Goal: Obtain resource: Download file/media

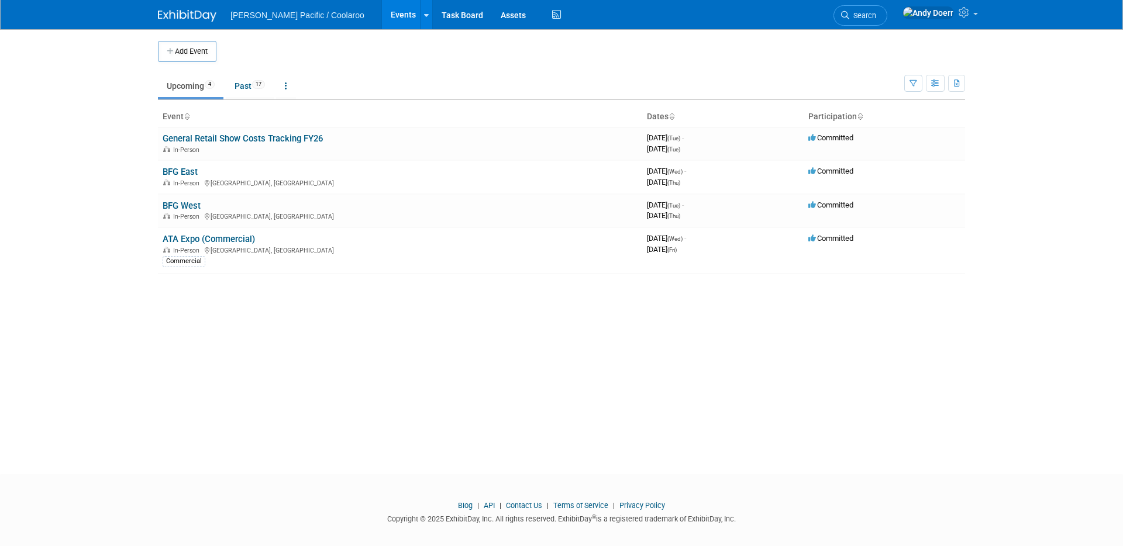
click at [82, 181] on body "[PERSON_NAME] Pacific / Coolaroo Events Add Event Bulk Upload Events Shareable …" at bounding box center [561, 273] width 1123 height 546
click at [181, 169] on link "BFG East" at bounding box center [180, 172] width 35 height 11
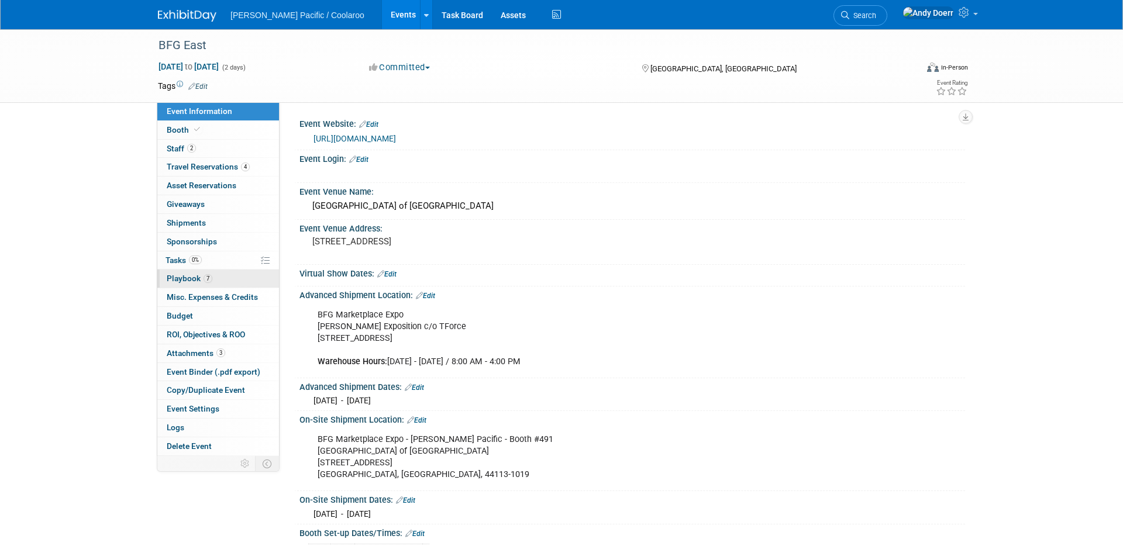
click at [228, 283] on link "7 Playbook 7" at bounding box center [218, 279] width 122 height 18
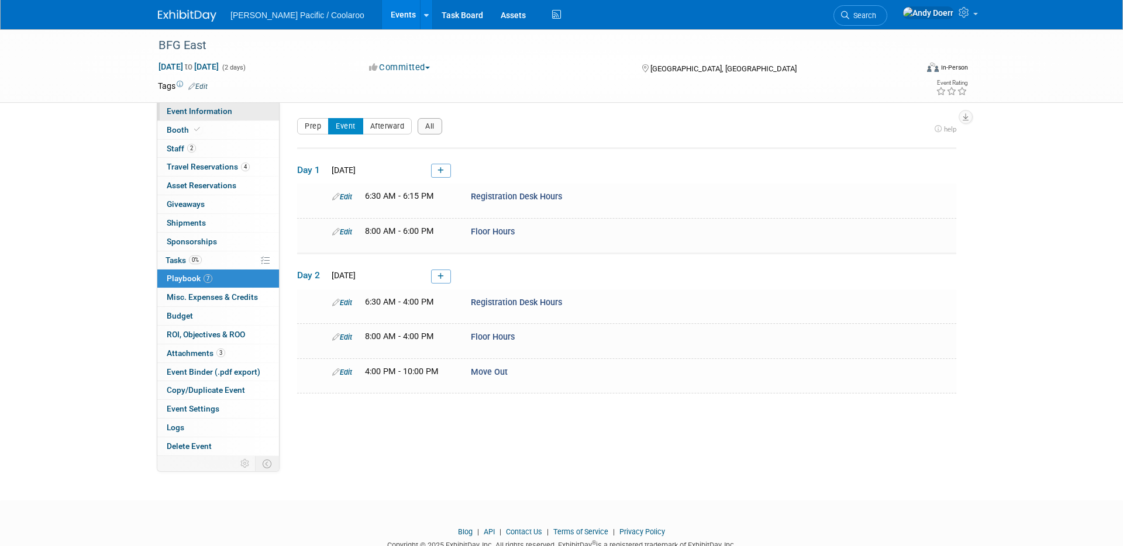
click at [209, 109] on span "Event Information" at bounding box center [200, 110] width 66 height 9
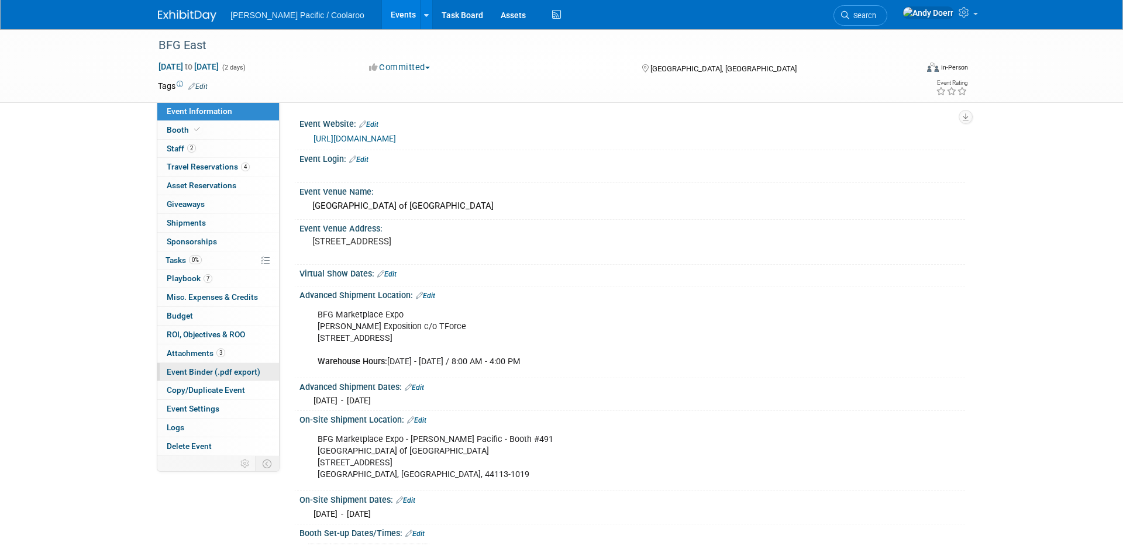
click at [232, 371] on span "Event Binder (.pdf export)" at bounding box center [214, 371] width 94 height 9
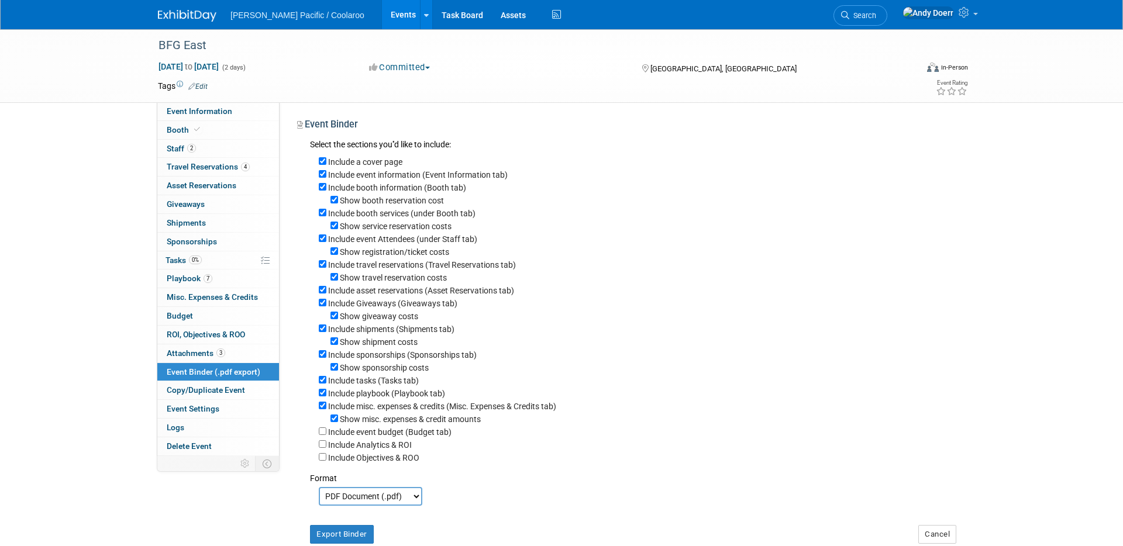
click at [357, 160] on label "Include a cover page" at bounding box center [365, 161] width 74 height 9
click at [326, 160] on input "Include a cover page" at bounding box center [323, 161] width 8 height 8
checkbox input "false"
click at [372, 202] on label "Show booth reservation cost" at bounding box center [392, 200] width 104 height 9
click at [338, 202] on input "Show booth reservation cost" at bounding box center [335, 200] width 8 height 8
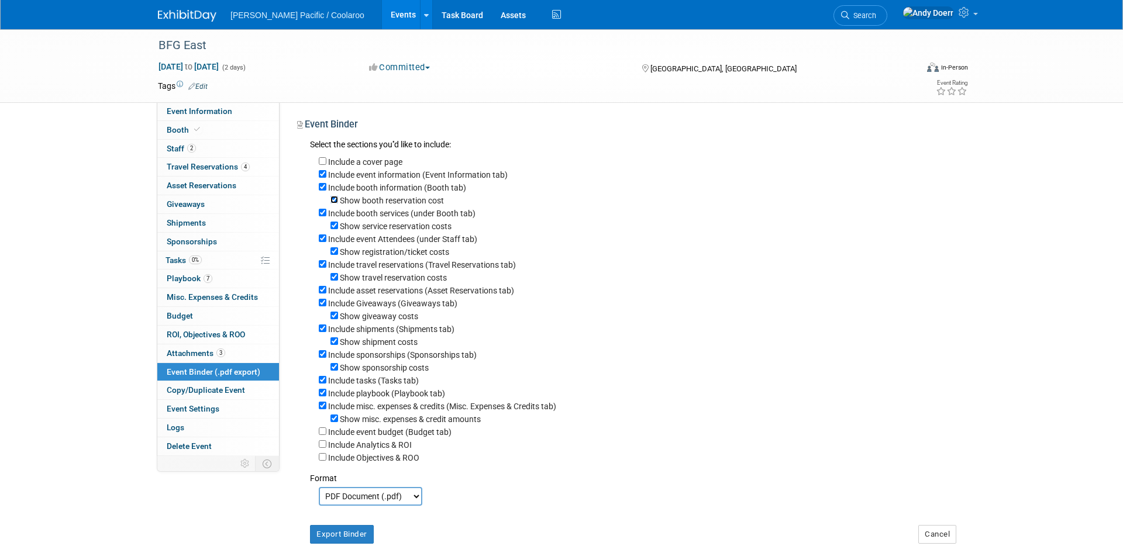
checkbox input "false"
click at [387, 213] on label "Include booth services (under Booth tab)" at bounding box center [401, 213] width 147 height 9
click at [326, 213] on input "Include booth services (under Booth tab)" at bounding box center [323, 213] width 8 height 8
checkbox input "false"
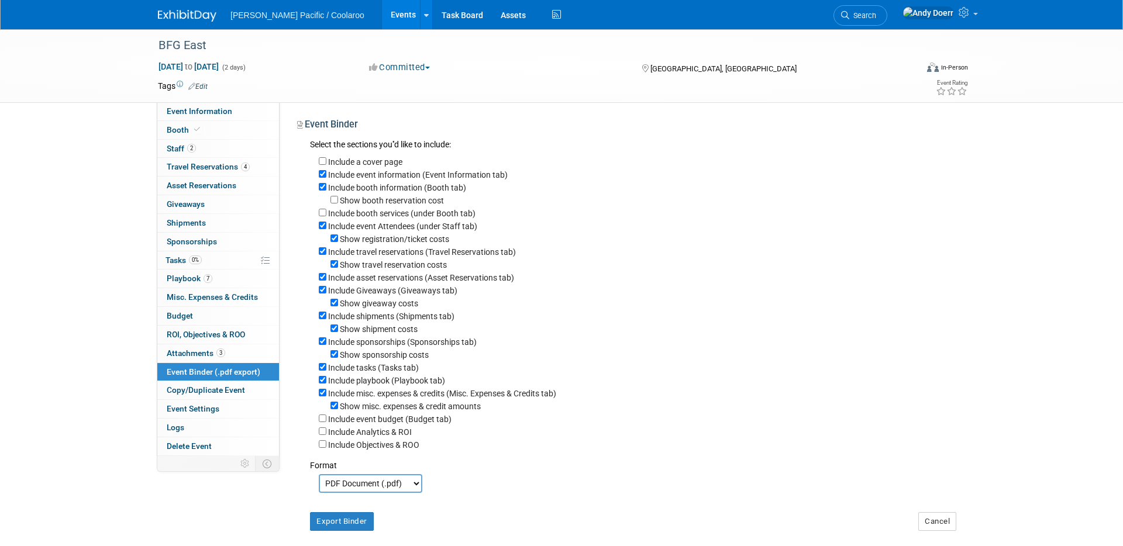
click at [380, 240] on label "Show registration/ticket costs" at bounding box center [394, 239] width 109 height 9
click at [338, 240] on input "Show registration/ticket costs" at bounding box center [335, 239] width 8 height 8
checkbox input "false"
click at [383, 264] on label "Show travel reservation costs" at bounding box center [393, 264] width 107 height 9
click at [338, 264] on input "Show travel reservation costs" at bounding box center [335, 264] width 8 height 8
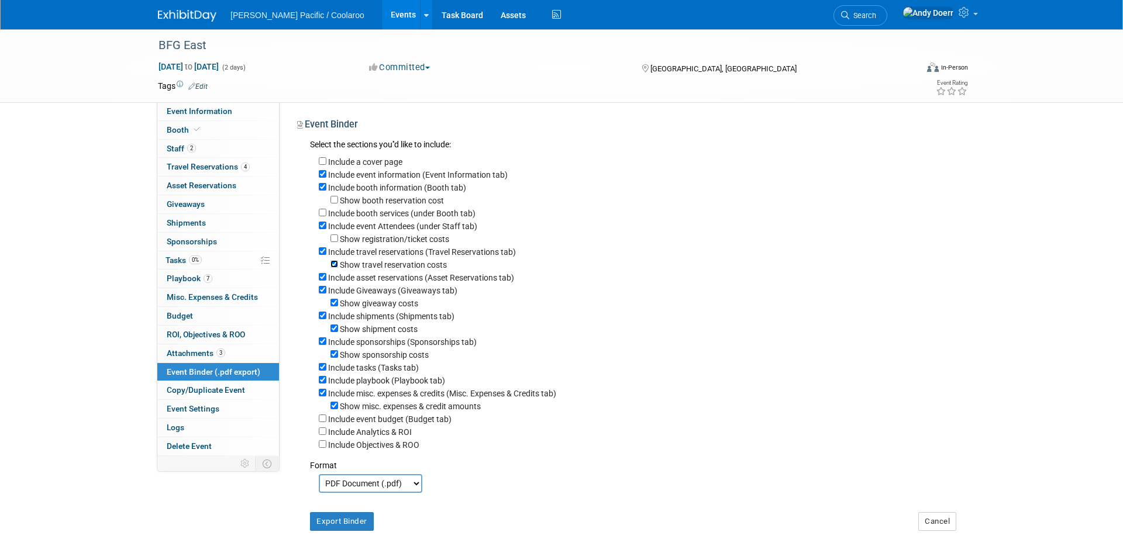
checkbox input "false"
click at [383, 279] on label "Include asset reservations (Asset Reservations tab)" at bounding box center [421, 277] width 186 height 9
click at [326, 279] on input "Include asset reservations (Asset Reservations tab)" at bounding box center [323, 277] width 8 height 8
checkbox input "false"
click at [377, 290] on label "Include Giveaways (Giveaways tab)" at bounding box center [392, 290] width 129 height 9
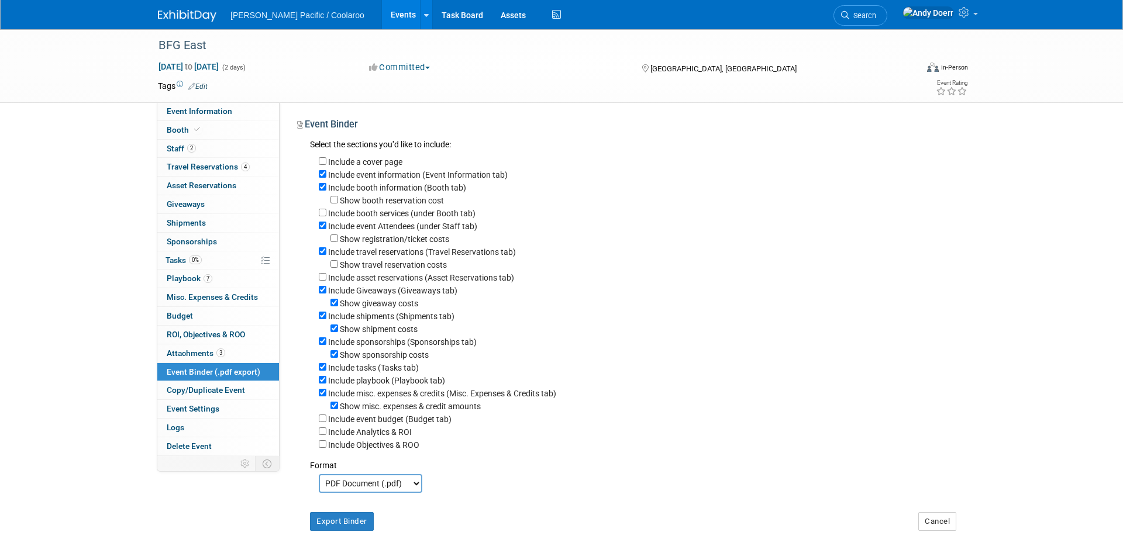
click at [326, 290] on input "Include Giveaways (Giveaways tab)" at bounding box center [323, 290] width 8 height 8
checkbox input "false"
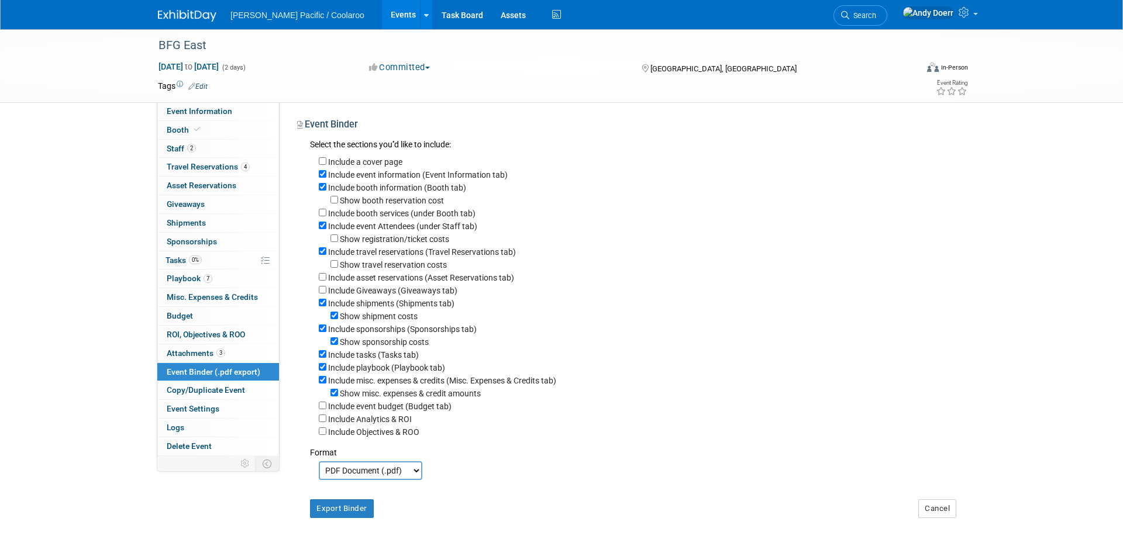
click at [378, 305] on label "Include shipments (Shipments tab)" at bounding box center [391, 303] width 126 height 9
click at [326, 305] on input "Include shipments (Shipments tab)" at bounding box center [323, 303] width 8 height 8
checkbox input "false"
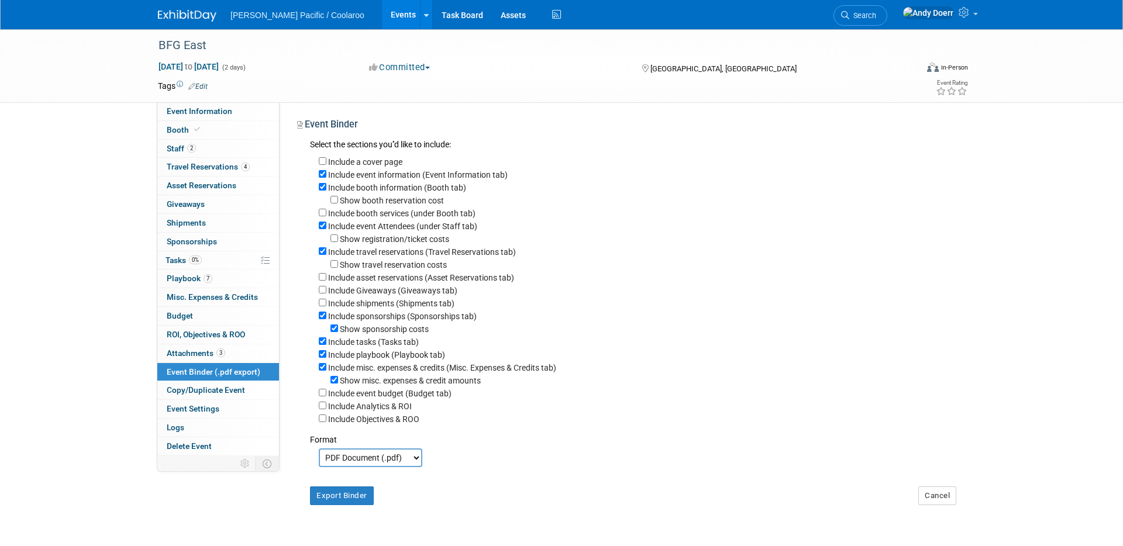
click at [381, 315] on label "Include sponsorships (Sponsorships tab)" at bounding box center [402, 316] width 149 height 9
click at [326, 315] on input "Include sponsorships (Sponsorships tab)" at bounding box center [323, 316] width 8 height 8
checkbox input "false"
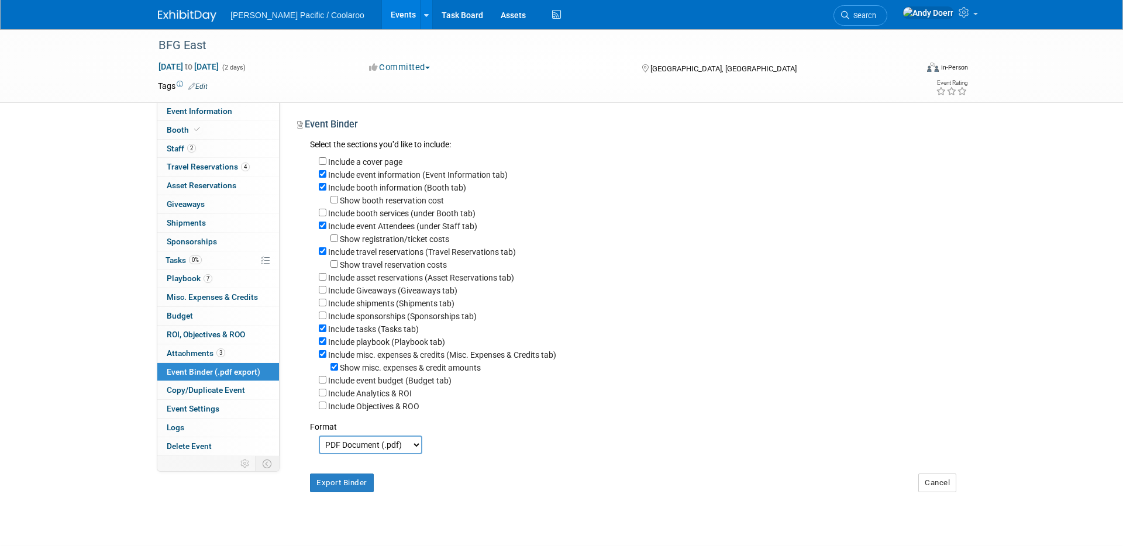
click at [367, 328] on label "Include tasks (Tasks tab)" at bounding box center [373, 329] width 91 height 9
click at [326, 328] on input "Include tasks (Tasks tab)" at bounding box center [323, 329] width 8 height 8
checkbox input "false"
click at [384, 357] on label "Include misc. expenses & credits (Misc. Expenses & Credits tab)" at bounding box center [442, 354] width 228 height 9
click at [326, 357] on input "Include misc. expenses & credits (Misc. Expenses & Credits tab)" at bounding box center [323, 354] width 8 height 8
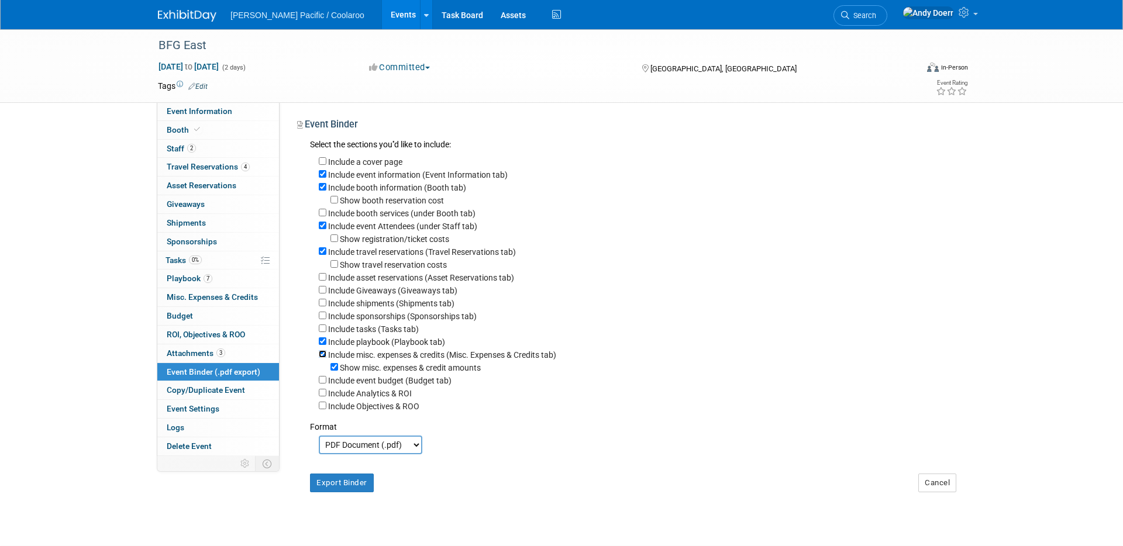
checkbox input "false"
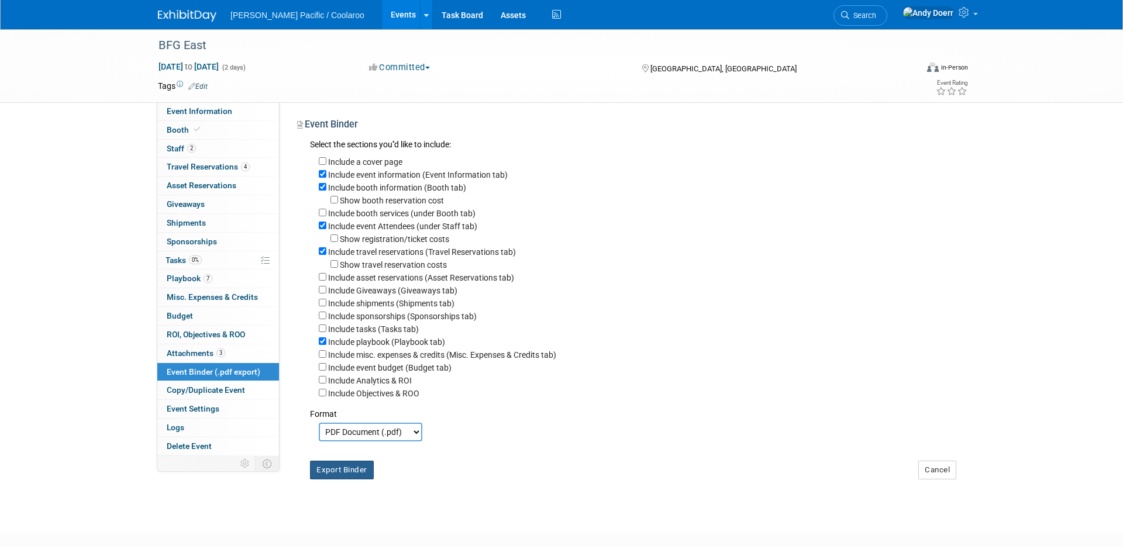
click at [359, 469] on button "Export Binder" at bounding box center [342, 470] width 64 height 19
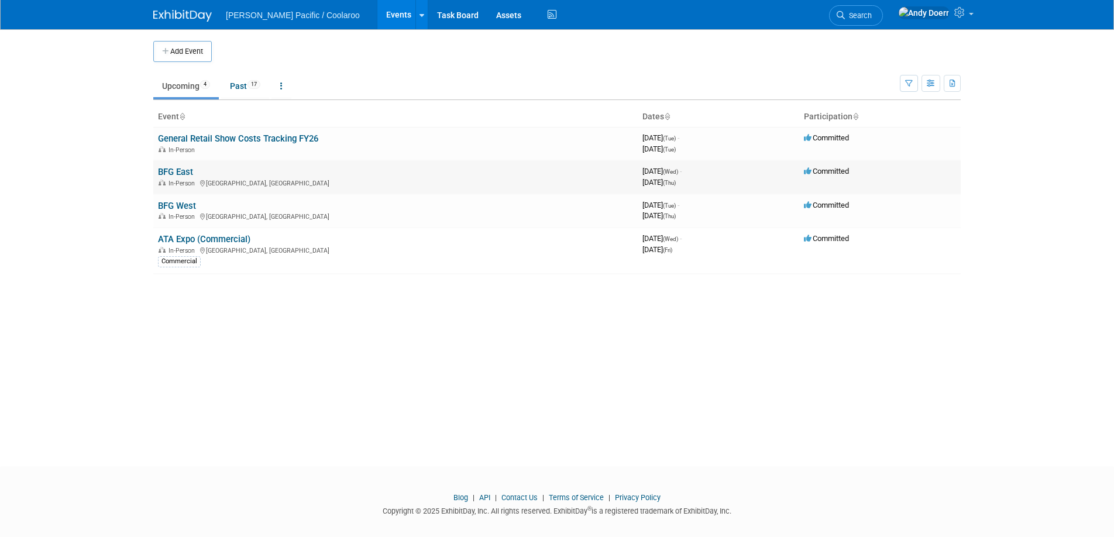
click at [175, 167] on link "BFG East" at bounding box center [175, 172] width 35 height 11
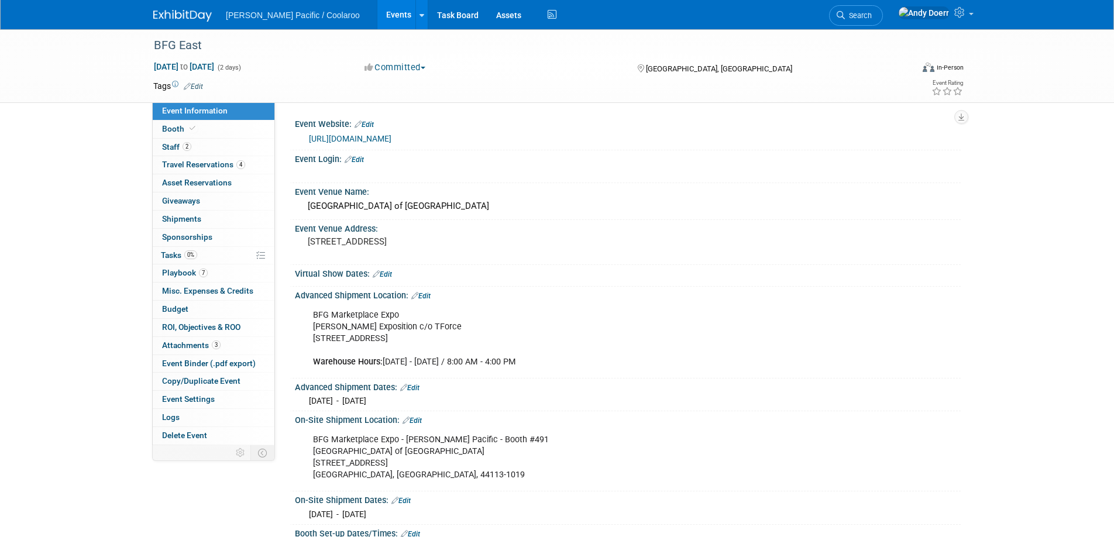
click at [391, 136] on link "[URL][DOMAIN_NAME]" at bounding box center [350, 138] width 82 height 9
click at [216, 133] on link "Booth" at bounding box center [214, 130] width 122 height 18
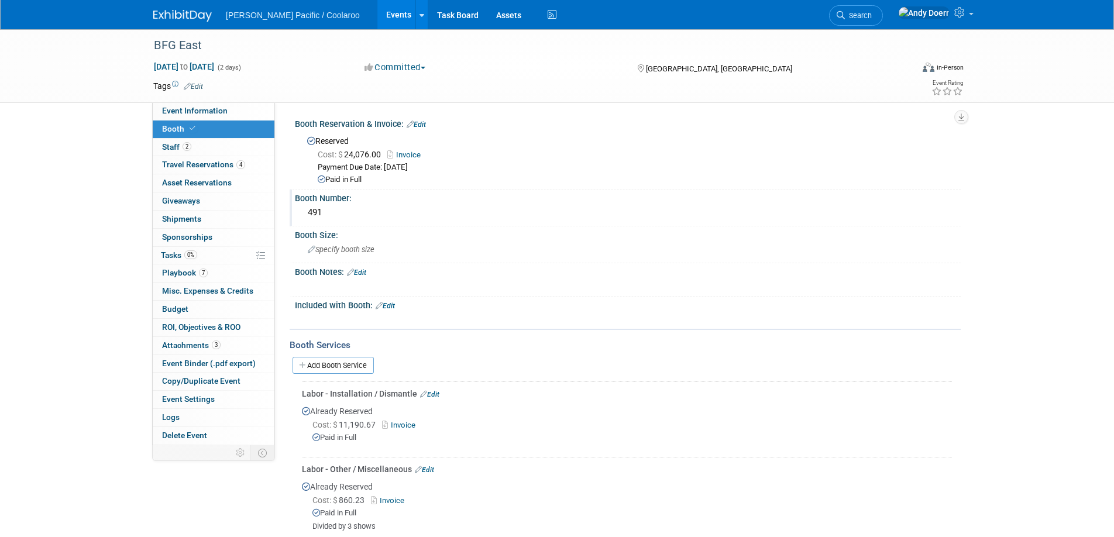
click at [315, 214] on div "491" at bounding box center [628, 213] width 648 height 18
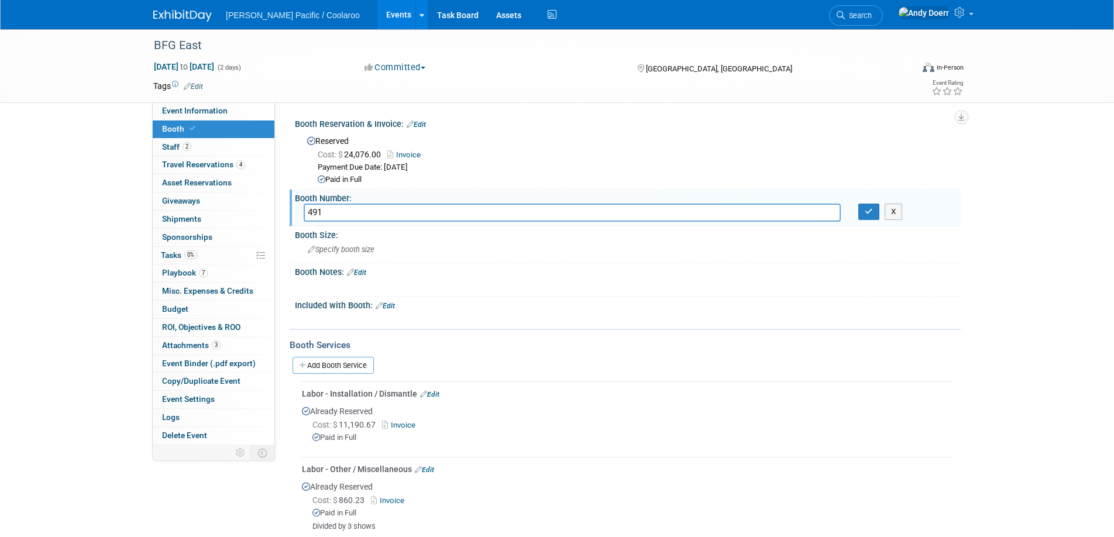
click at [315, 214] on input "491" at bounding box center [572, 213] width 537 height 18
